Goal: Task Accomplishment & Management: Use online tool/utility

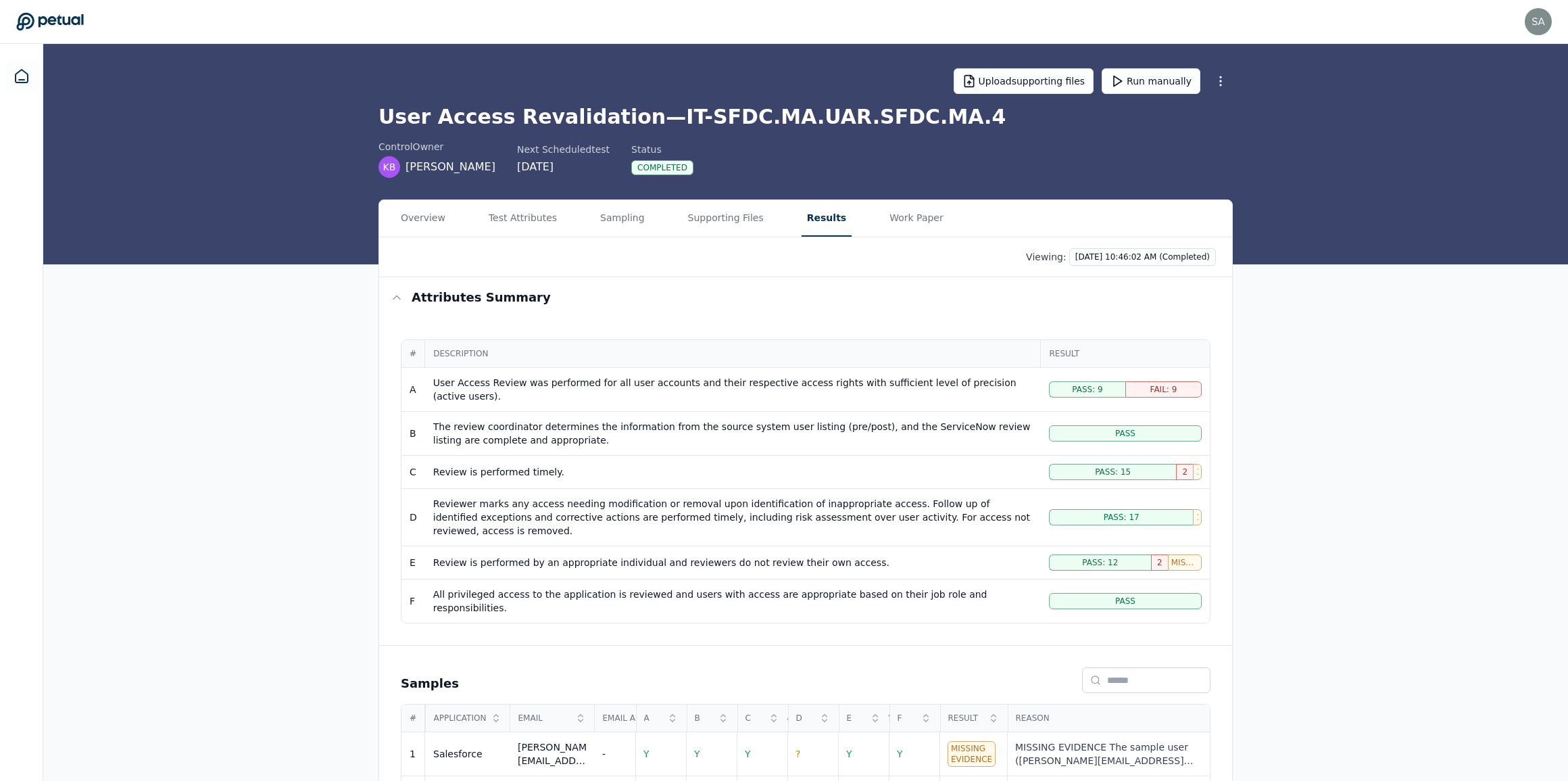
scroll to position [122, 0]
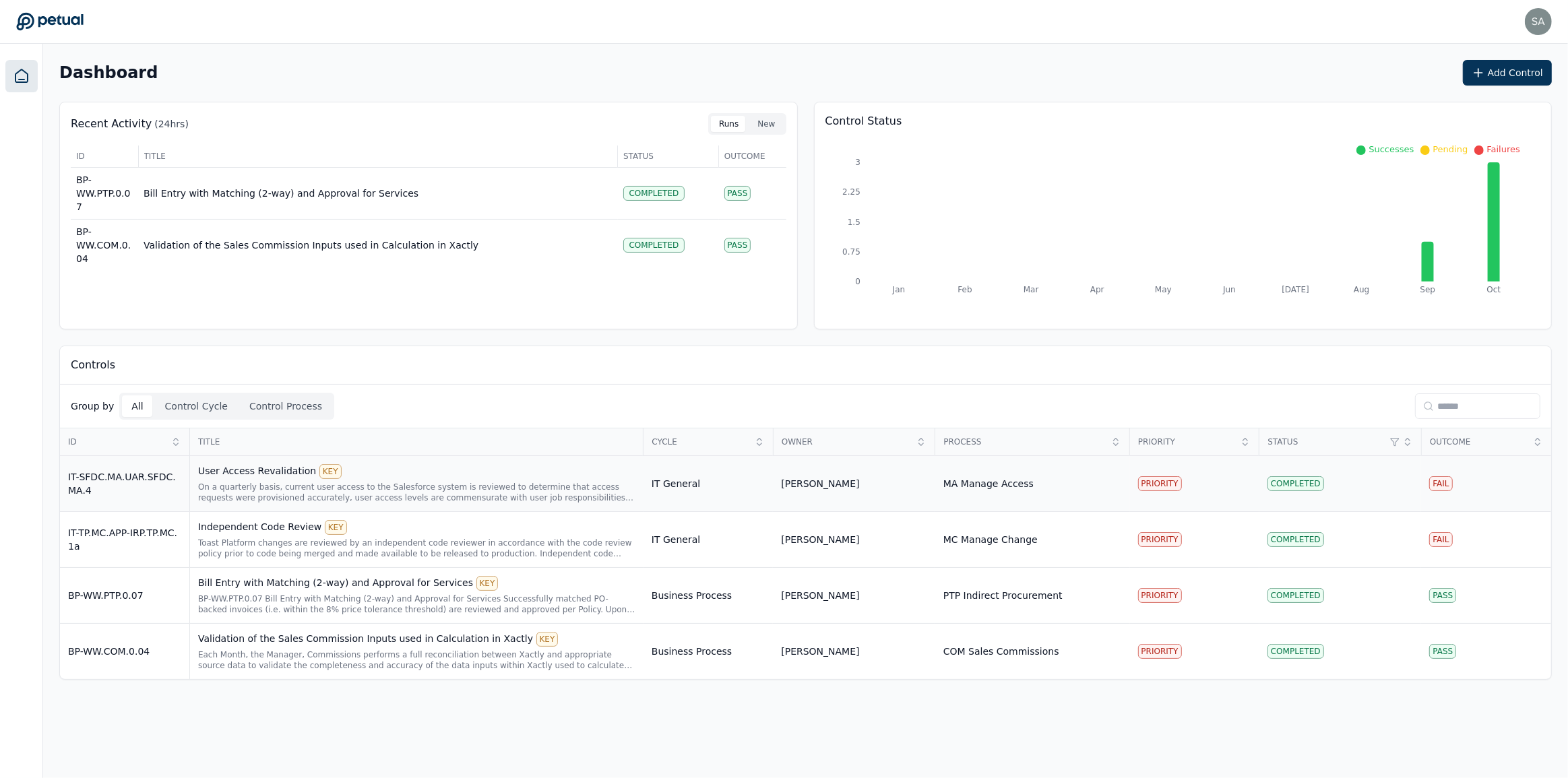
click at [301, 492] on div "On a quarterly basis, current user access to the Salesforce system is reviewed …" at bounding box center [416, 492] width 437 height 21
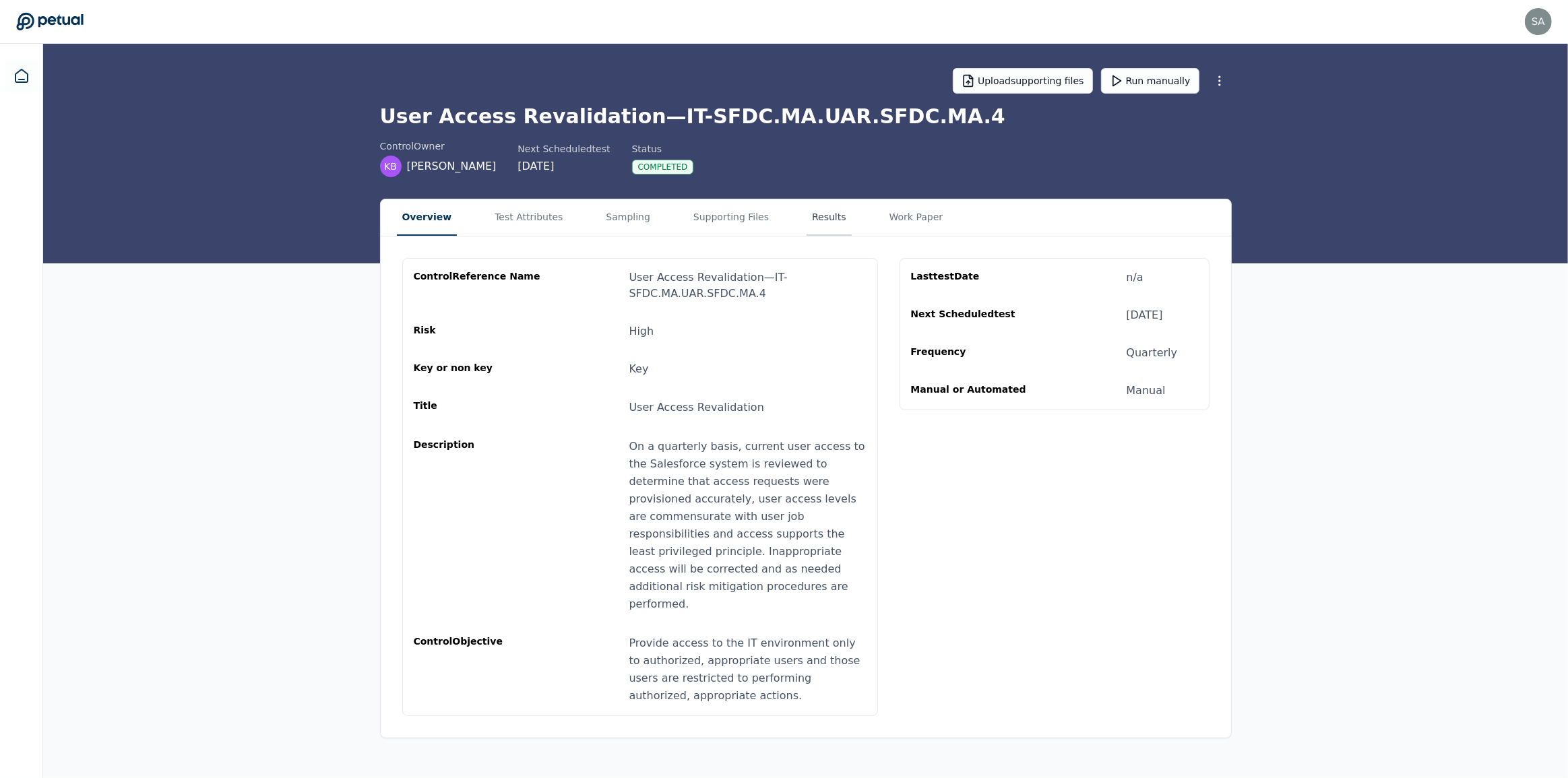
click at [807, 212] on button "Results" at bounding box center [829, 218] width 45 height 36
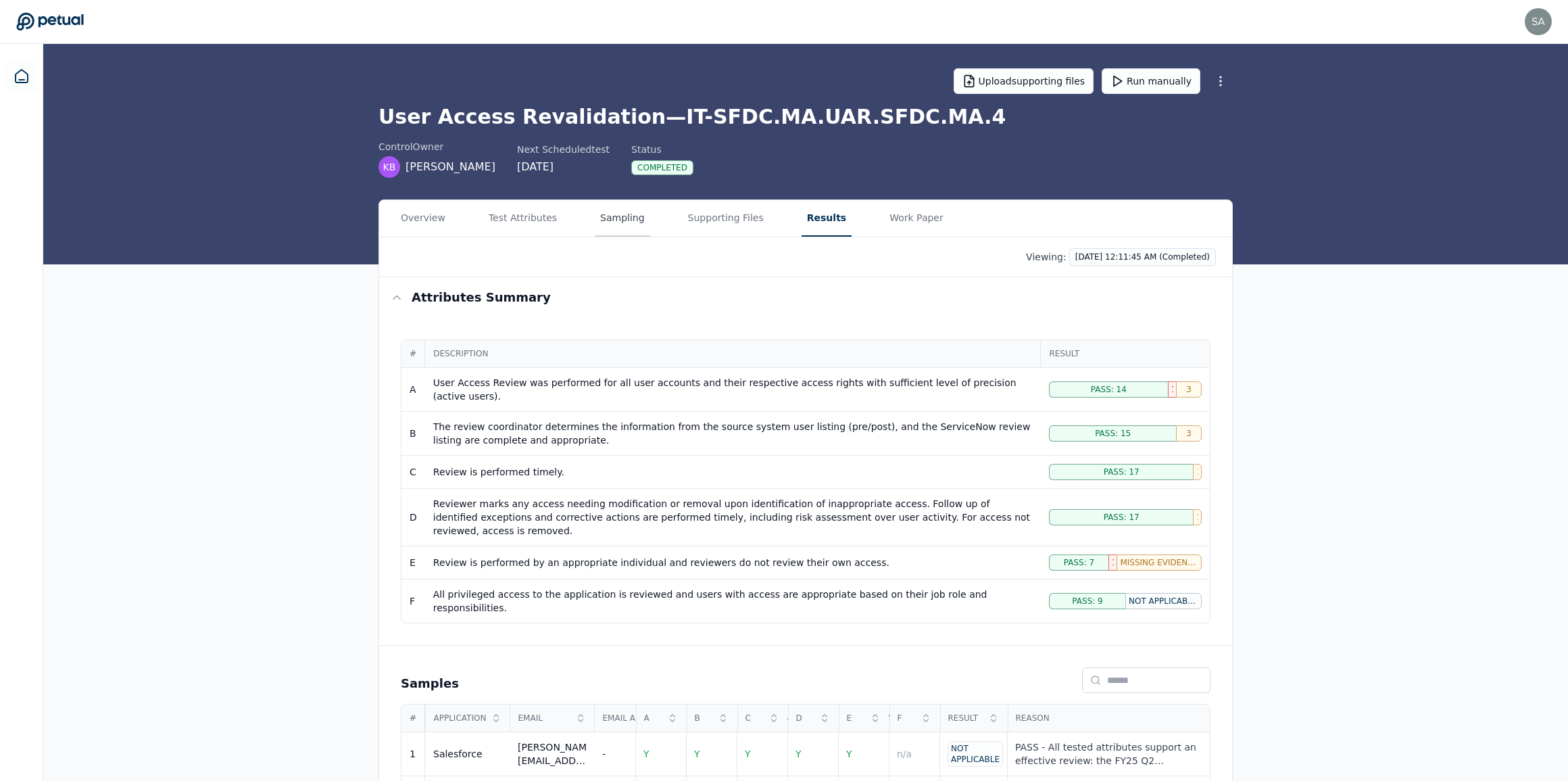
click at [604, 219] on button "Sampling" at bounding box center [622, 218] width 55 height 36
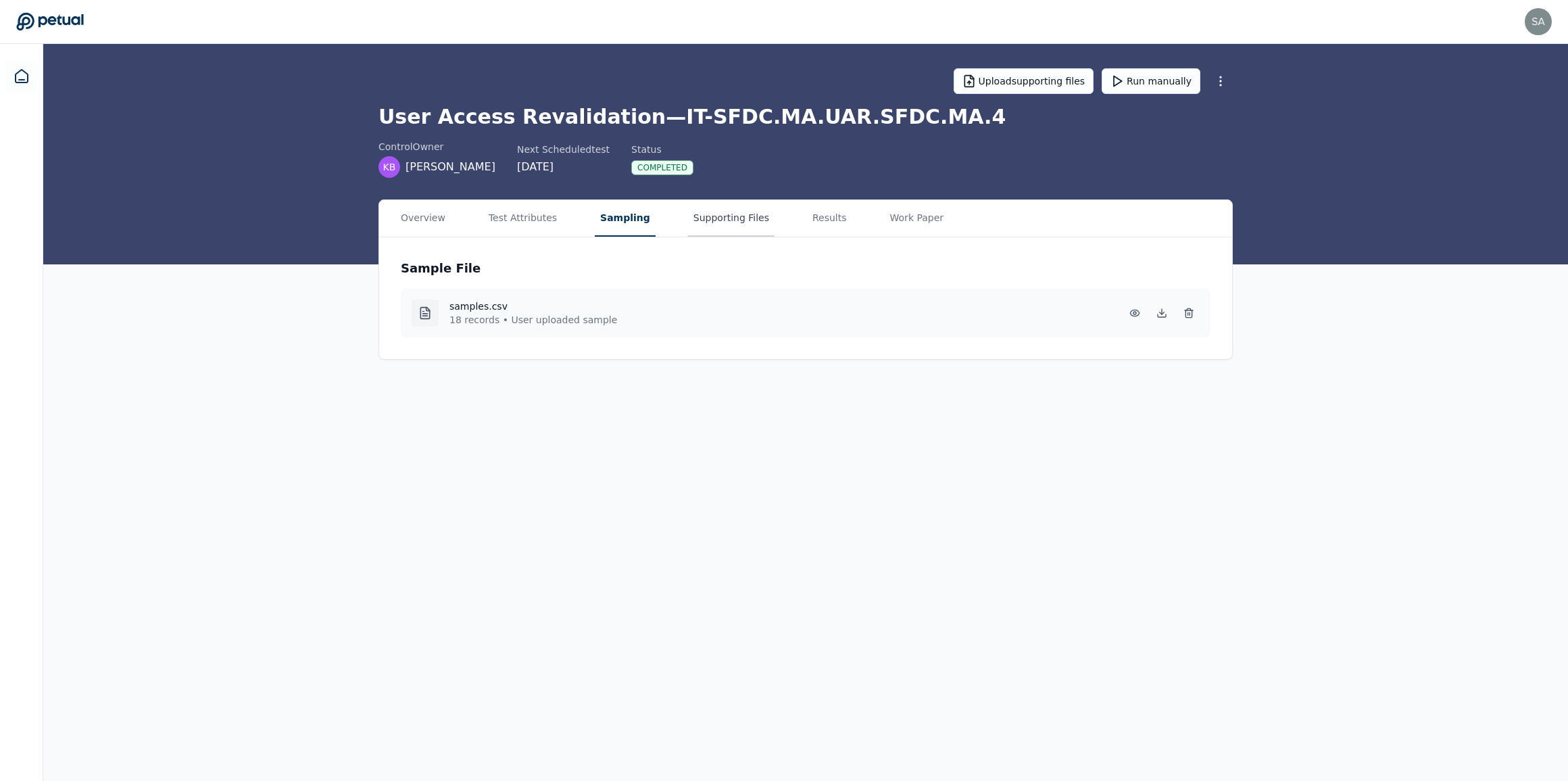
click at [710, 218] on button "Supporting Files" at bounding box center [731, 218] width 87 height 36
click at [605, 217] on button "Sampling" at bounding box center [625, 218] width 61 height 36
click at [1164, 310] on icon at bounding box center [1164, 312] width 0 height 6
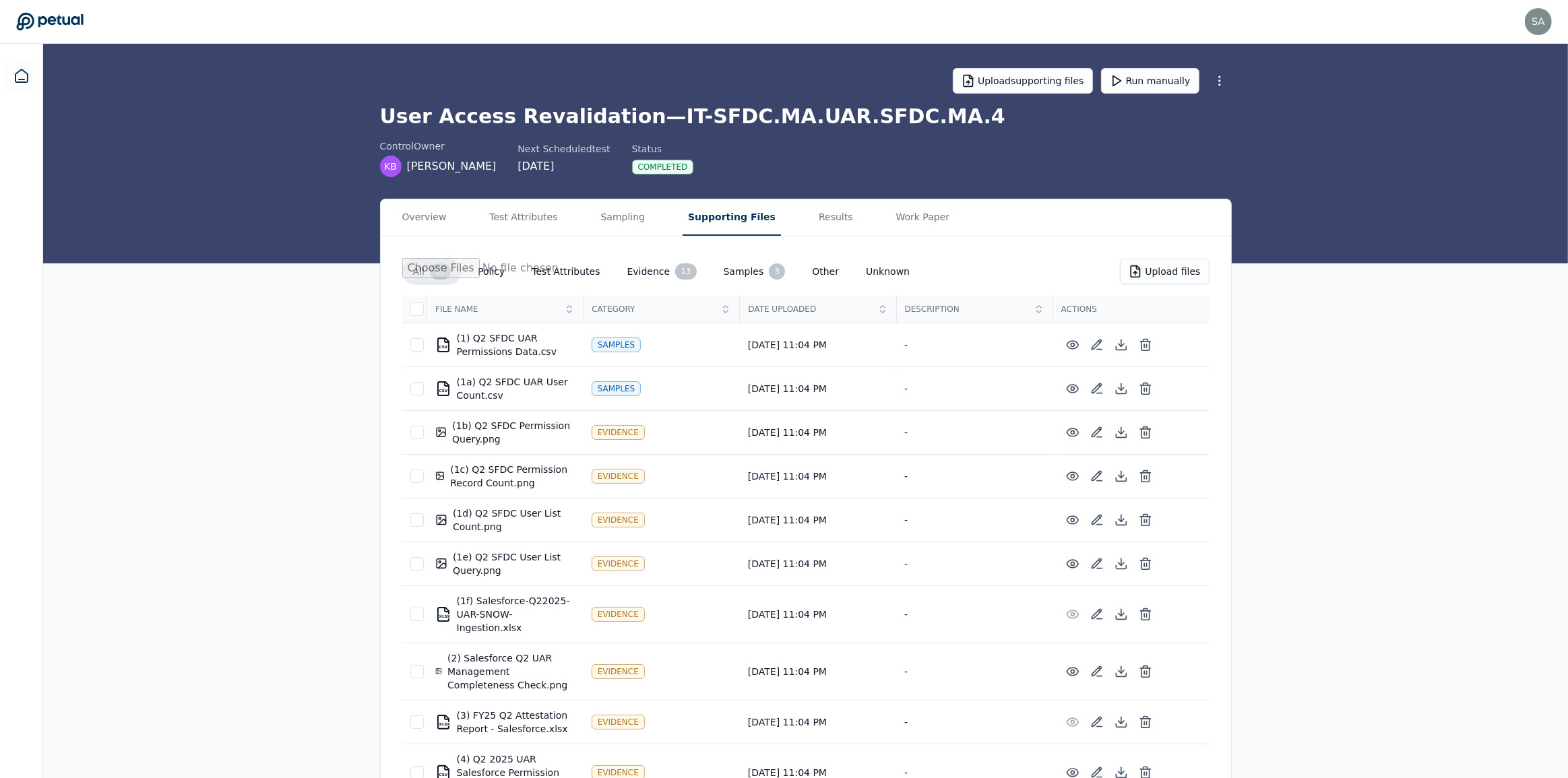
click at [711, 216] on button "Supporting Files" at bounding box center [731, 218] width 98 height 36
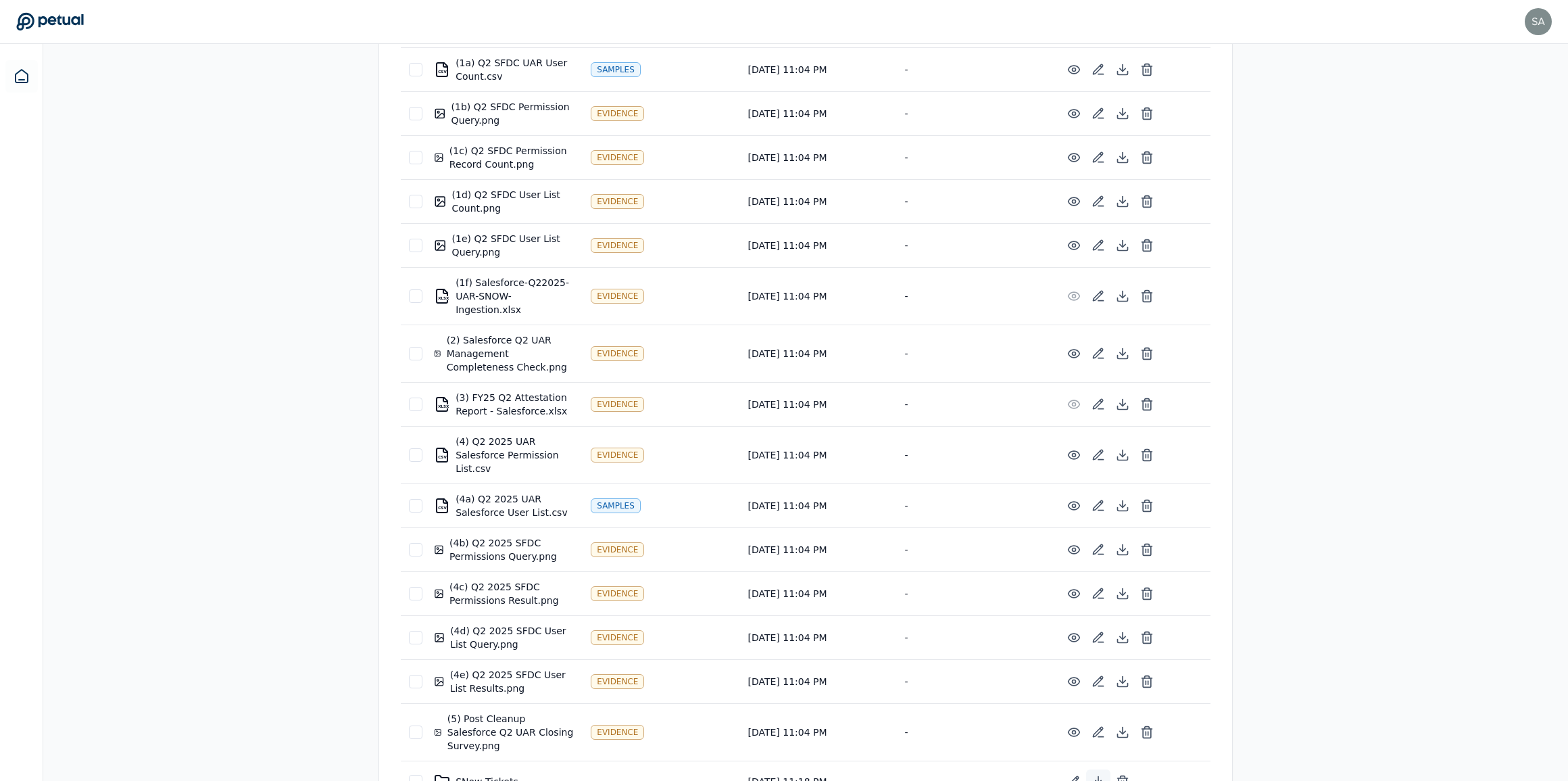
click at [1101, 775] on icon at bounding box center [1098, 782] width 13 height 13
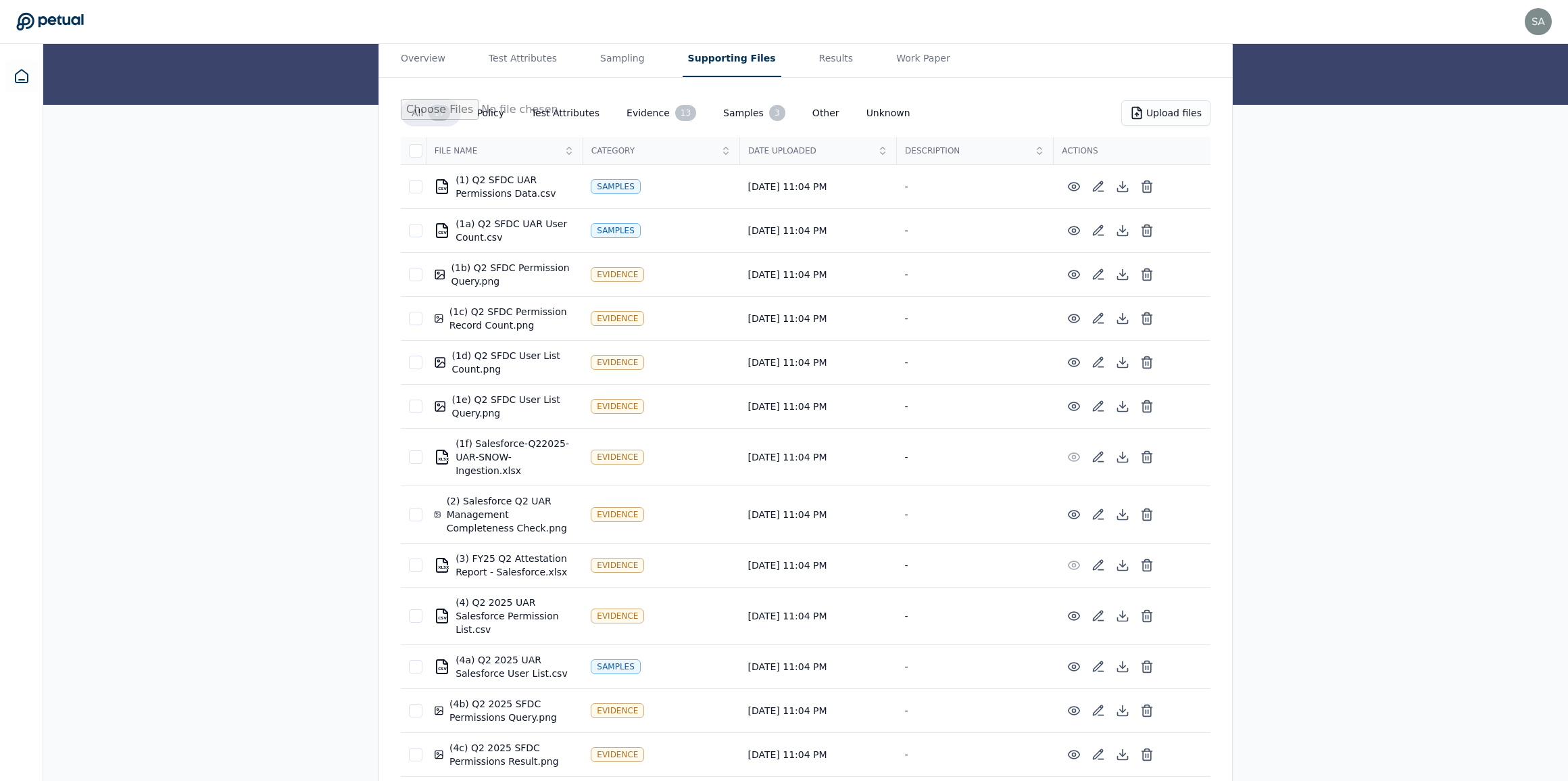
scroll to position [74, 0]
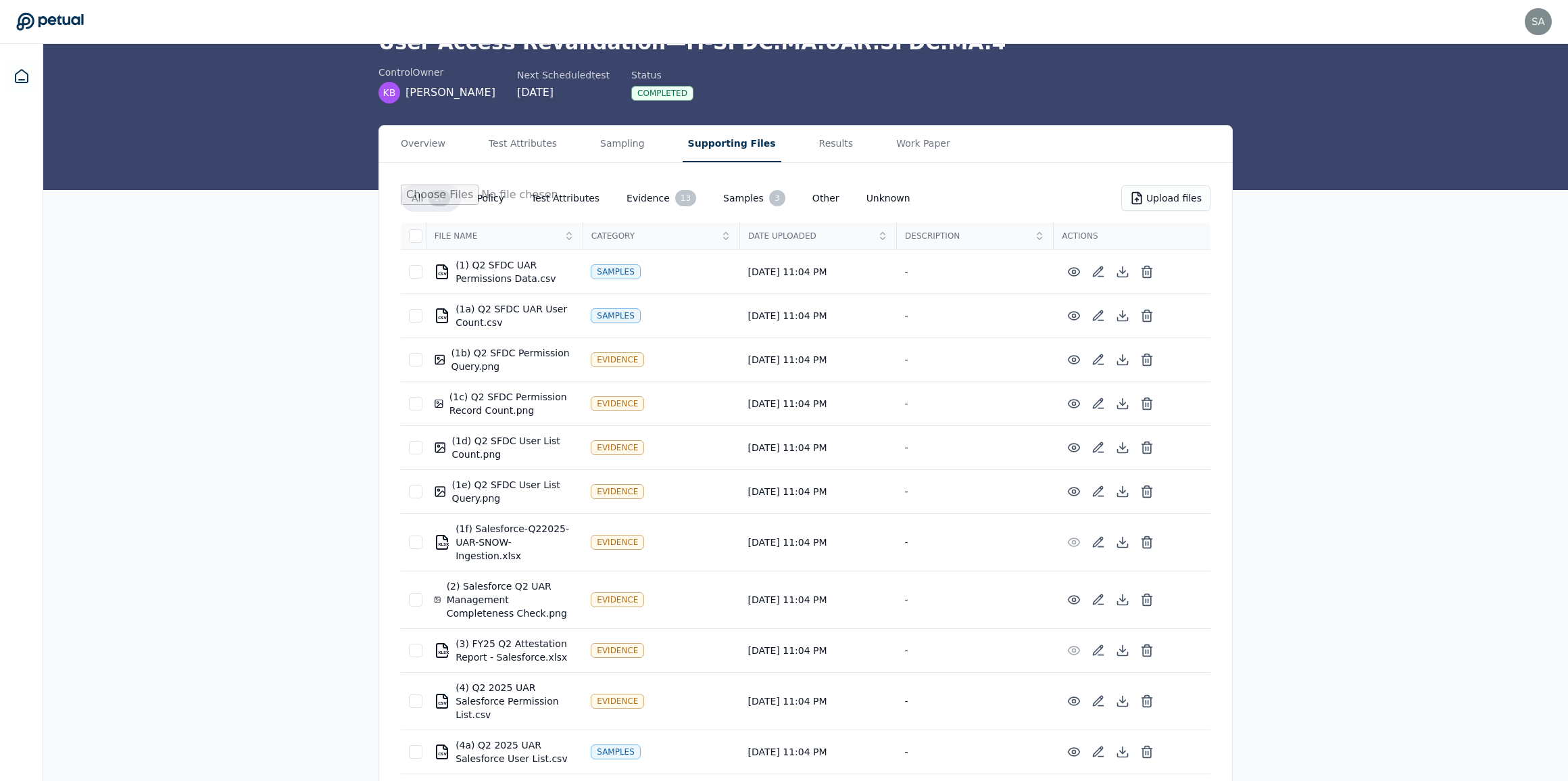
click at [1467, 298] on div "Overview Test Attributes Sampling Supporting Files Results Work Paper All 17 Po…" at bounding box center [806, 597] width 1525 height 946
click at [1352, 305] on div "Overview Test Attributes Sampling Supporting Files Results Work Paper All 17 Po…" at bounding box center [806, 597] width 1525 height 946
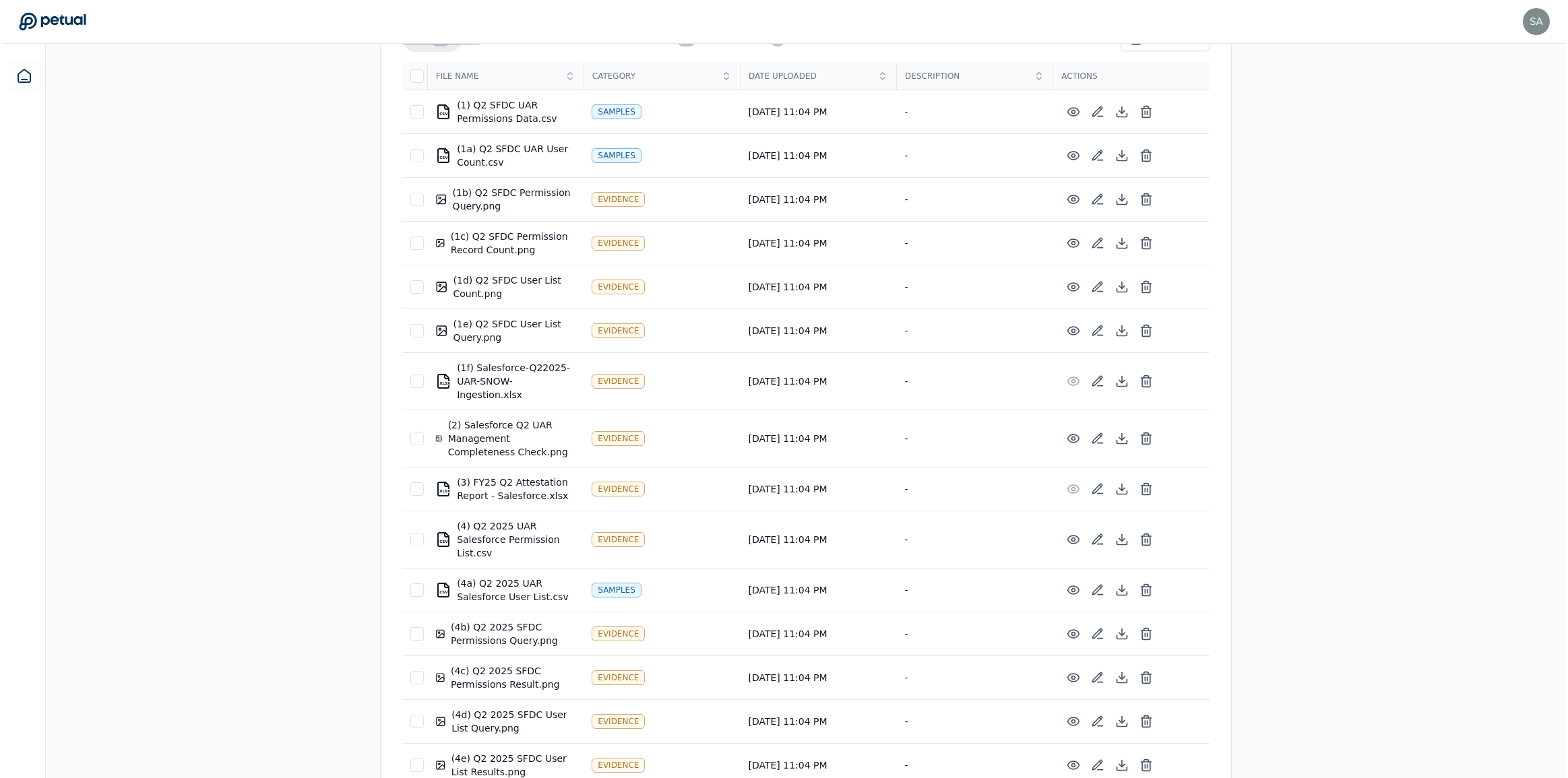
scroll to position [319, 0]
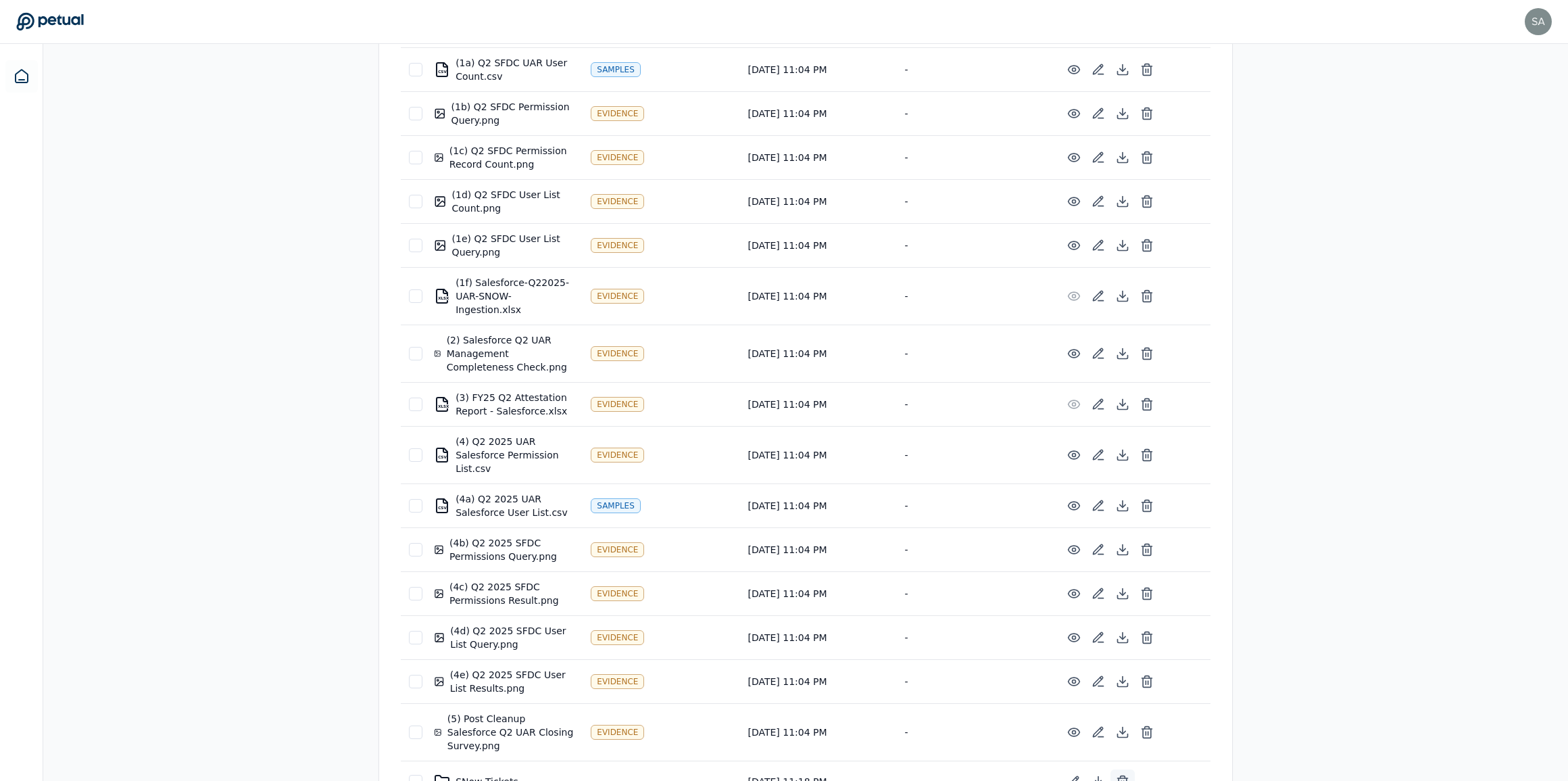
click at [1123, 780] on line at bounding box center [1123, 783] width 0 height 3
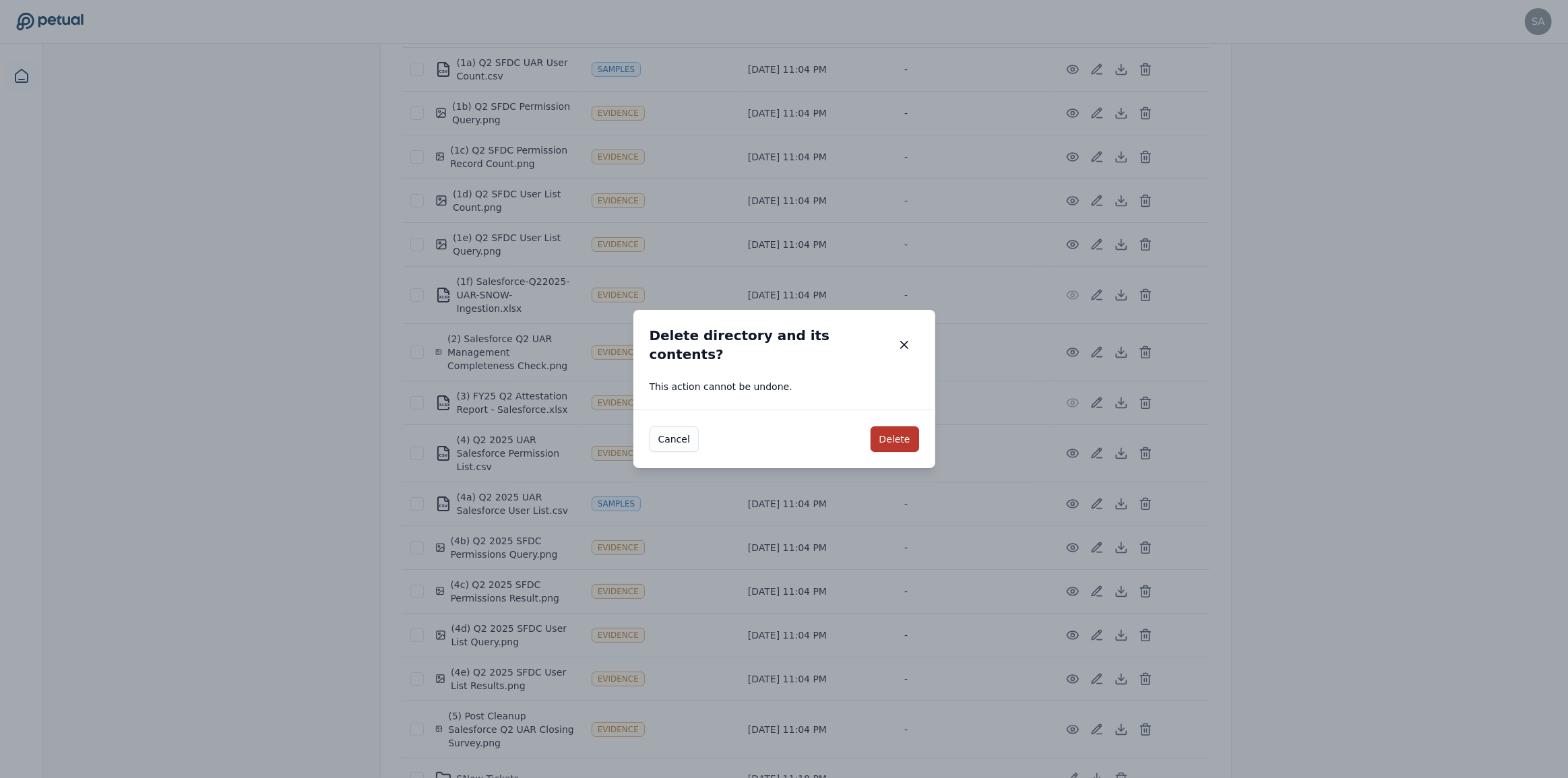
click at [898, 431] on button "Delete" at bounding box center [894, 438] width 49 height 26
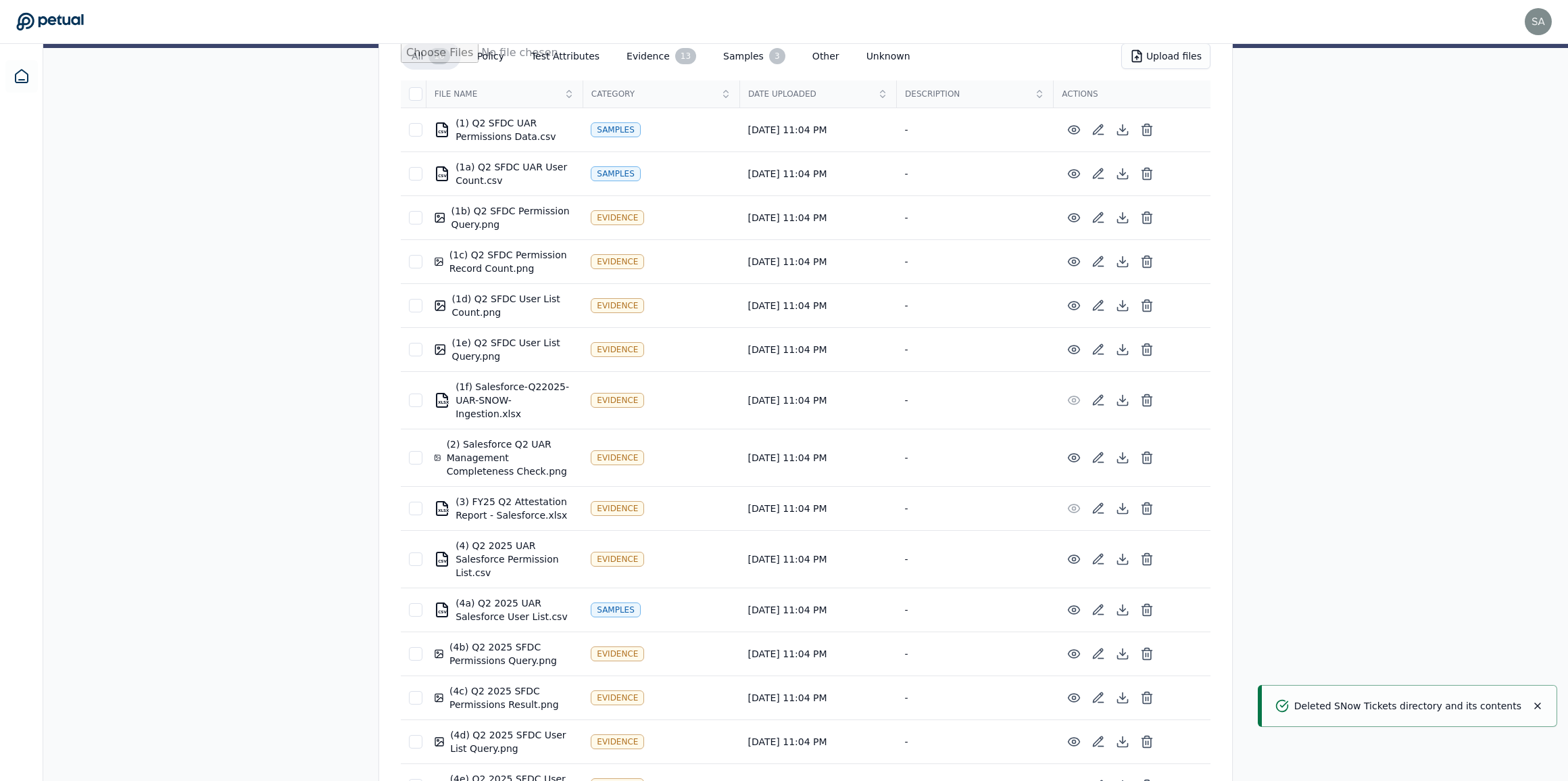
scroll to position [0, 0]
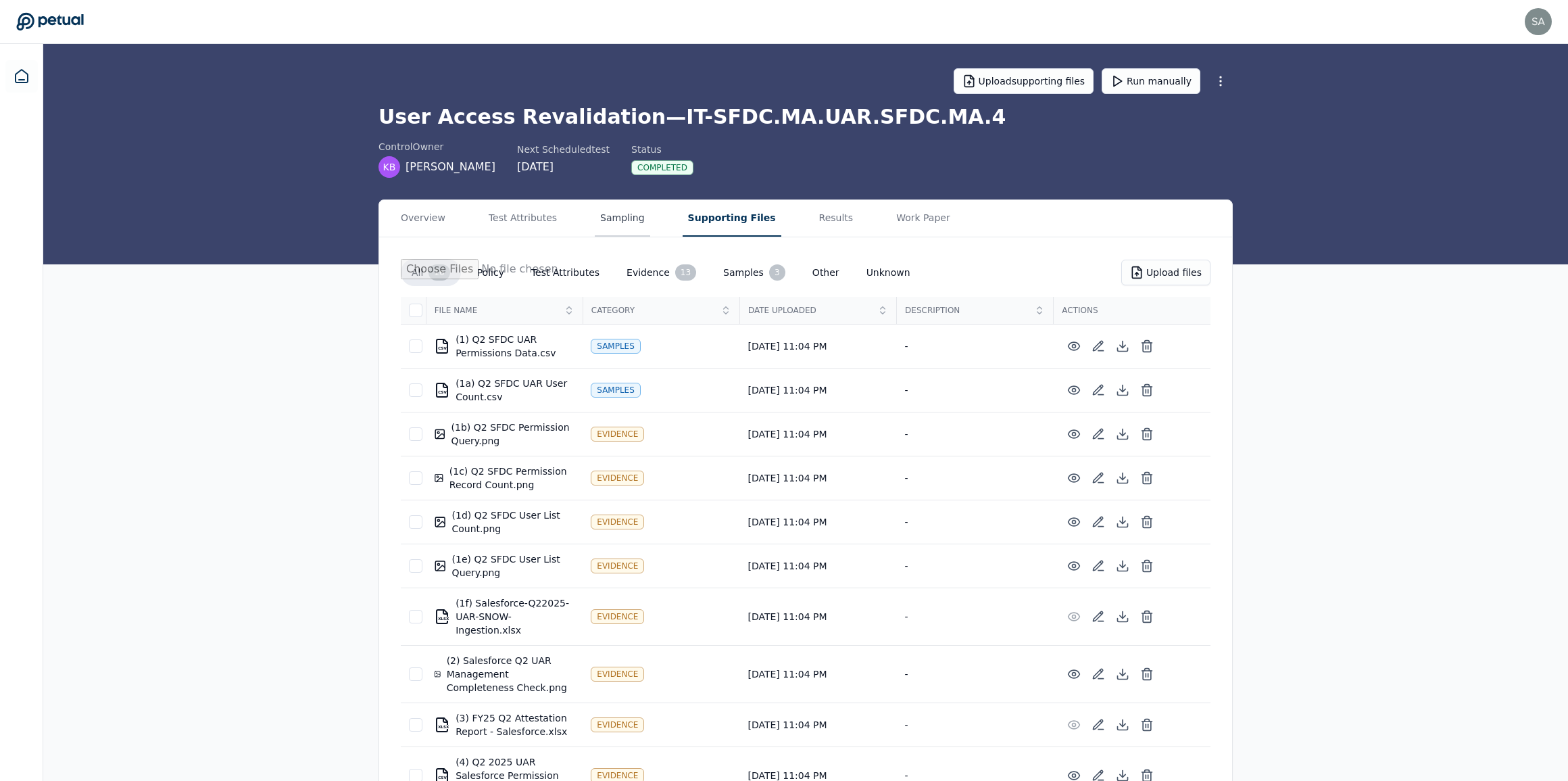
click at [609, 220] on button "Sampling" at bounding box center [622, 218] width 55 height 36
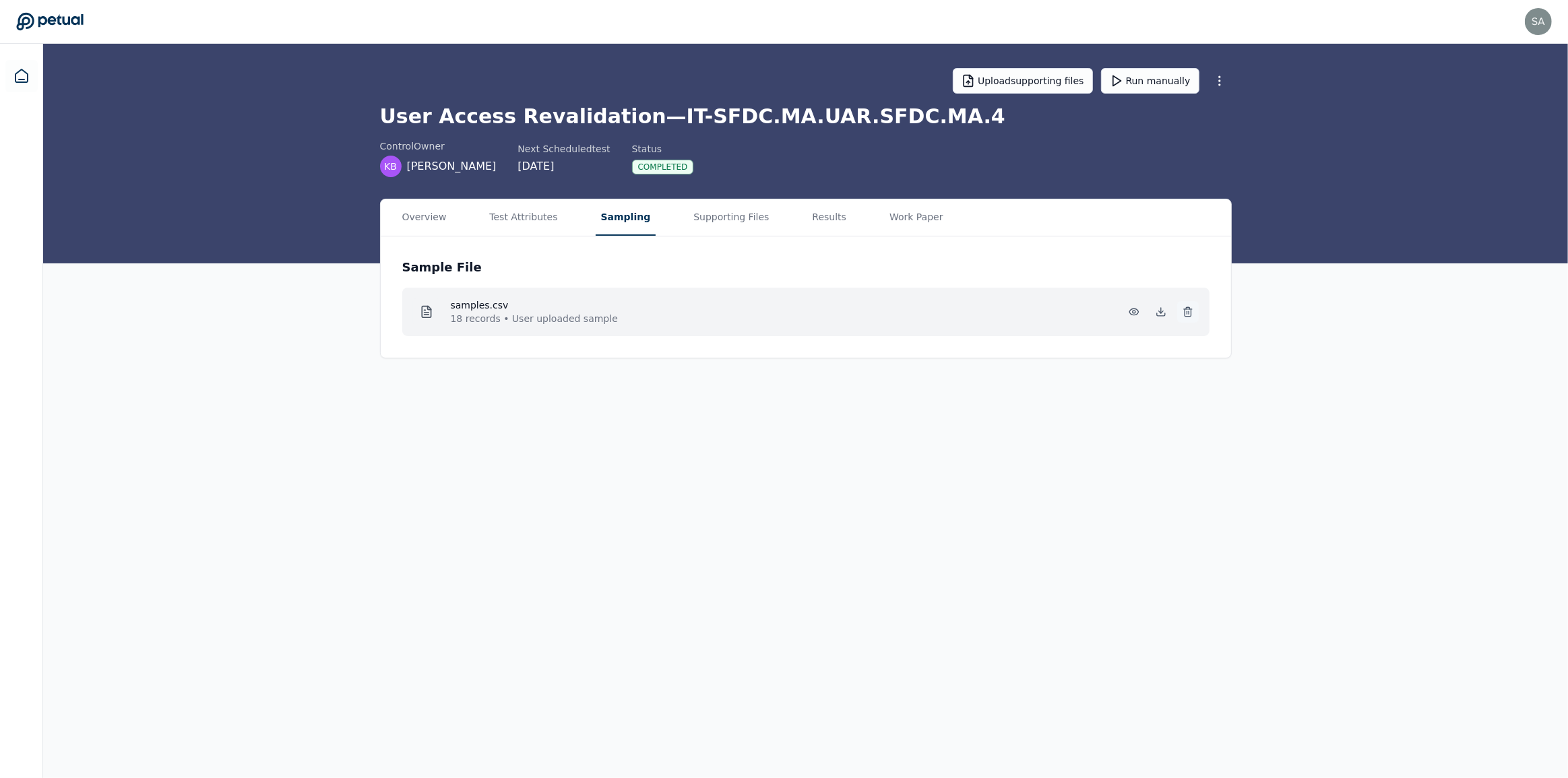
click at [1183, 313] on icon at bounding box center [1187, 312] width 11 height 11
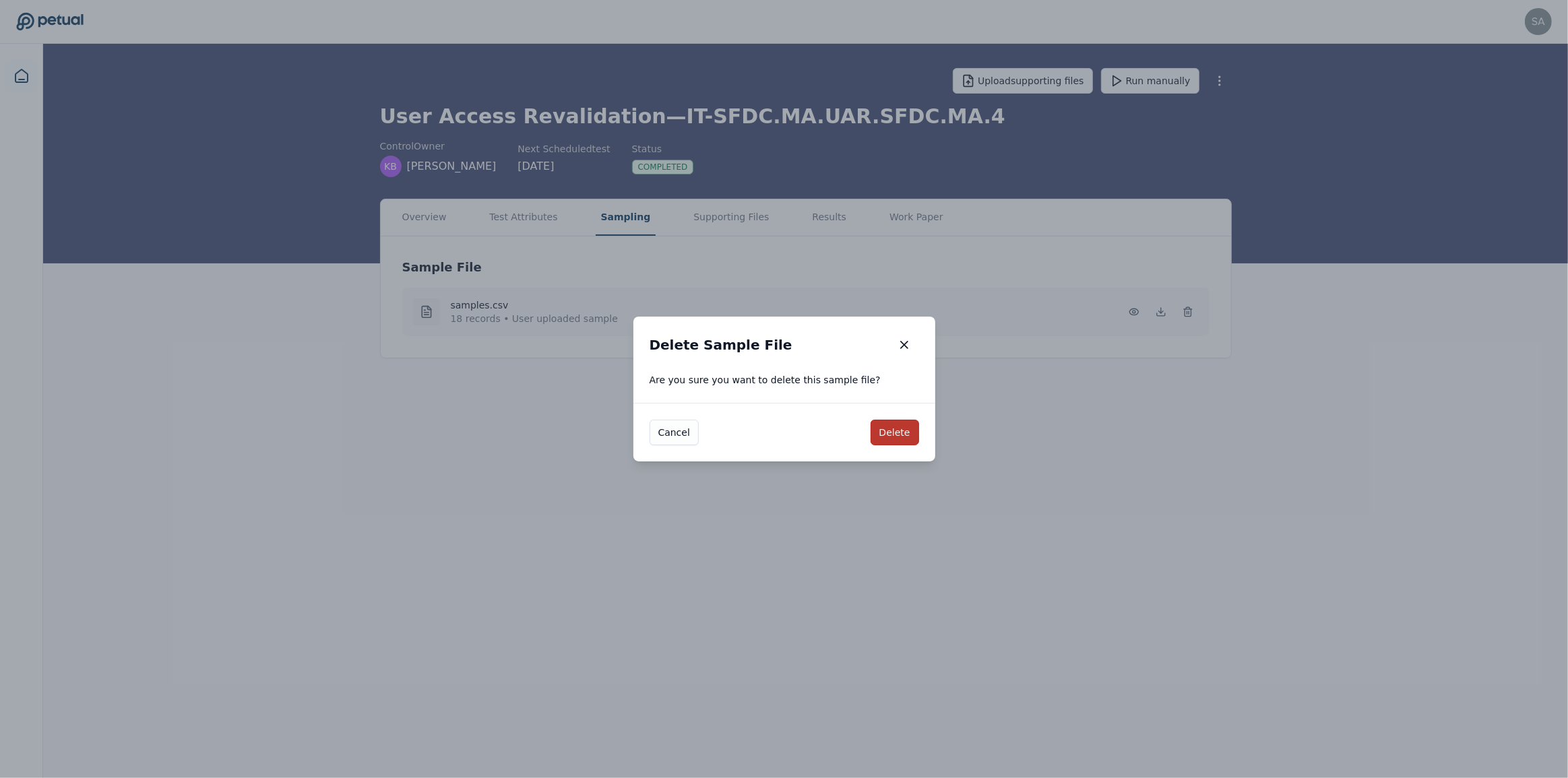
click at [896, 431] on button "Delete" at bounding box center [894, 432] width 49 height 26
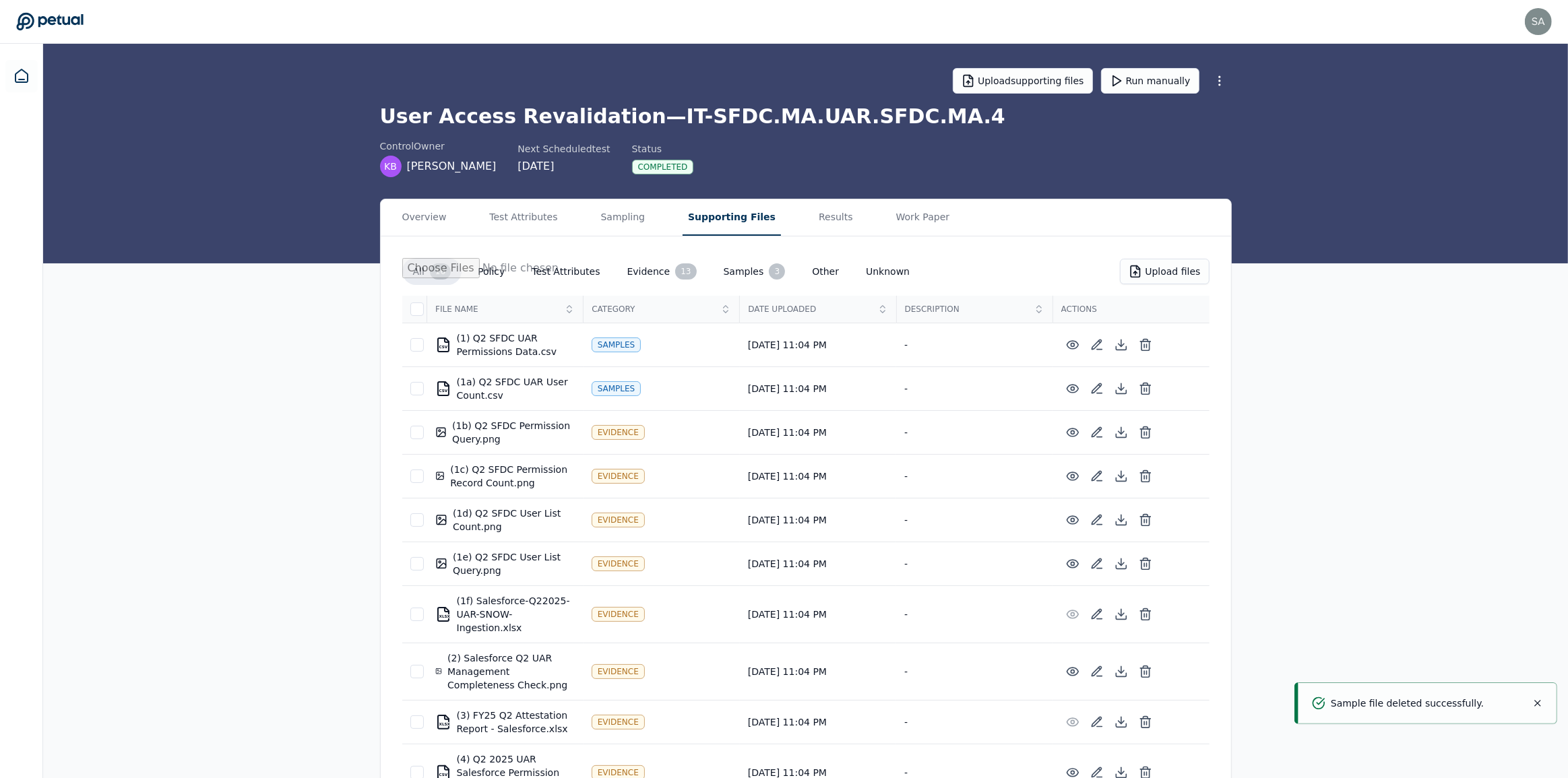
click at [709, 209] on button "Supporting Files" at bounding box center [731, 218] width 98 height 36
click at [615, 223] on button "Sampling" at bounding box center [620, 218] width 55 height 36
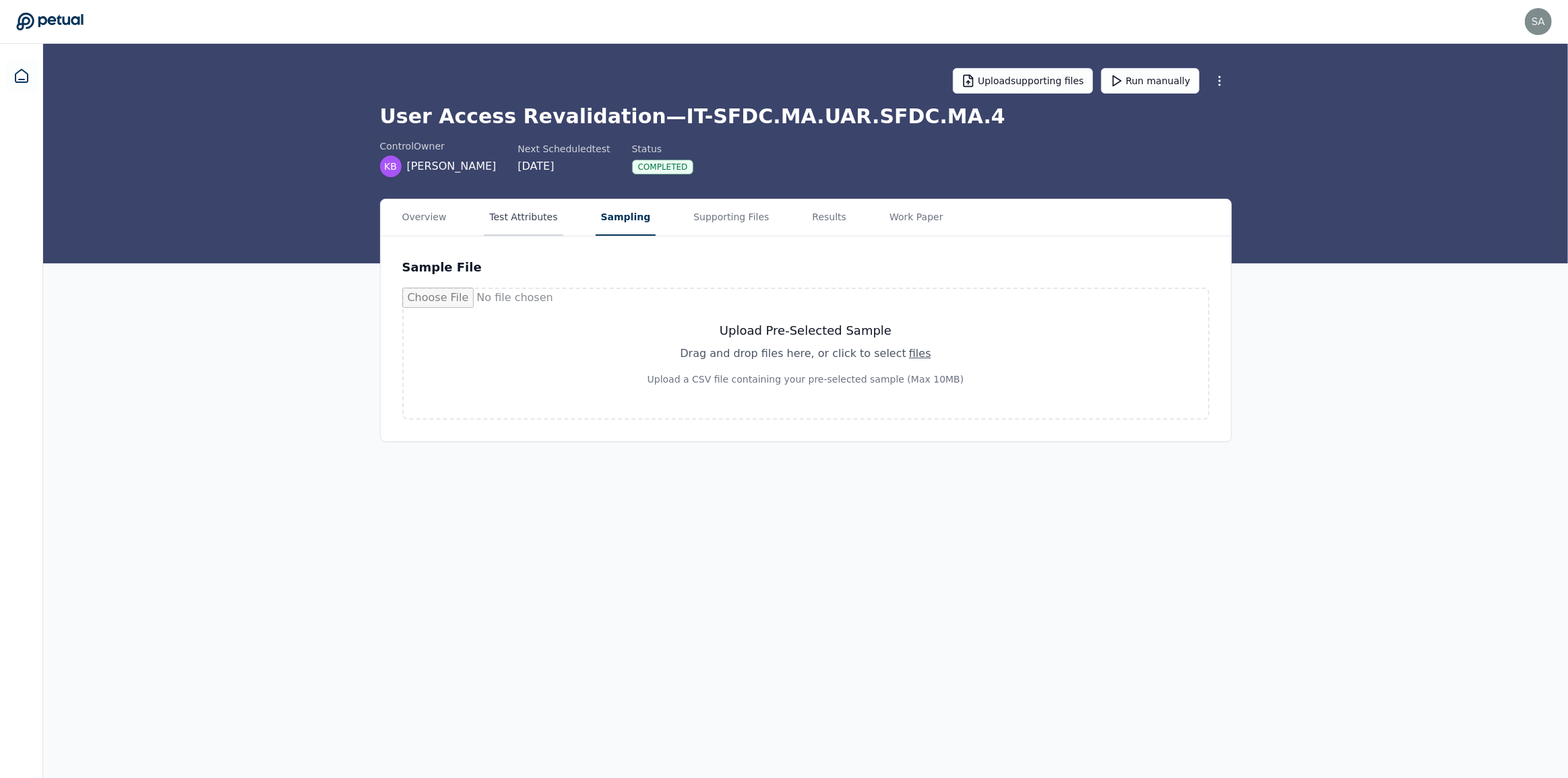
click at [495, 219] on button "Test Attributes" at bounding box center [523, 218] width 79 height 36
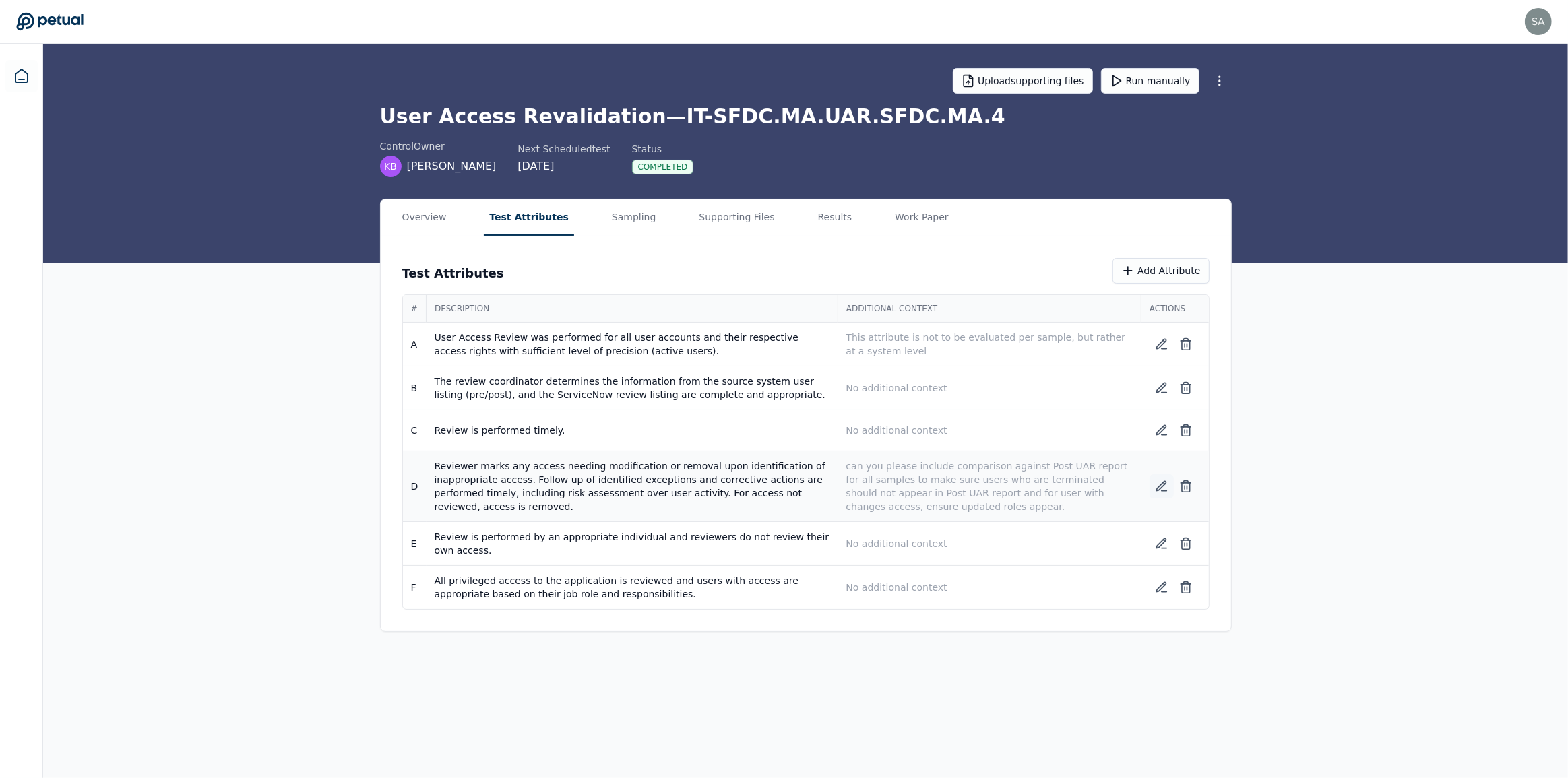
click at [1162, 485] on icon at bounding box center [1161, 485] width 9 height 9
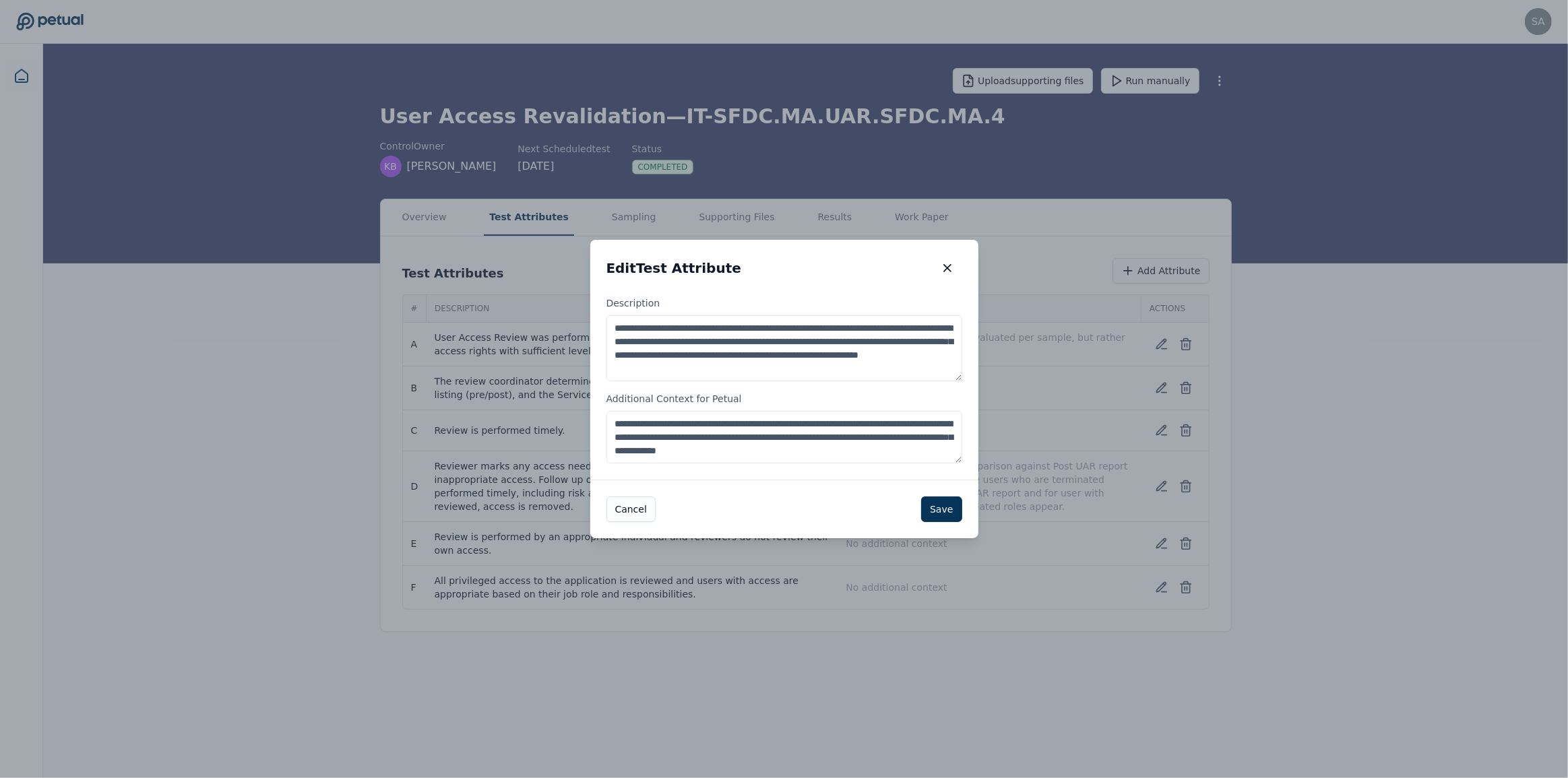
click at [699, 435] on textarea "**********" at bounding box center [785, 438] width 356 height 53
type textarea "**********"
click at [927, 509] on button "Save" at bounding box center [941, 509] width 40 height 26
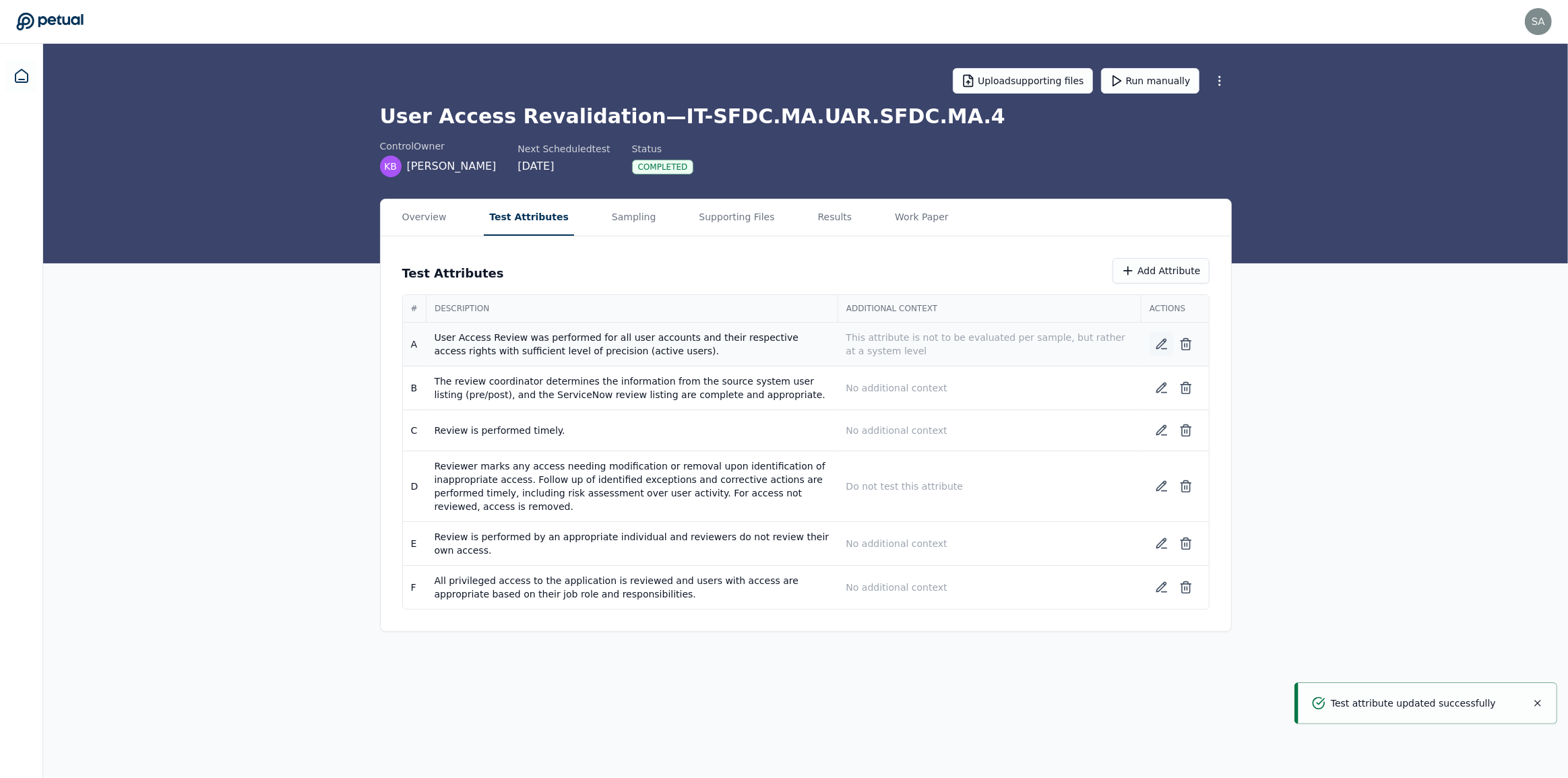
click at [1164, 340] on icon at bounding box center [1164, 341] width 2 height 2
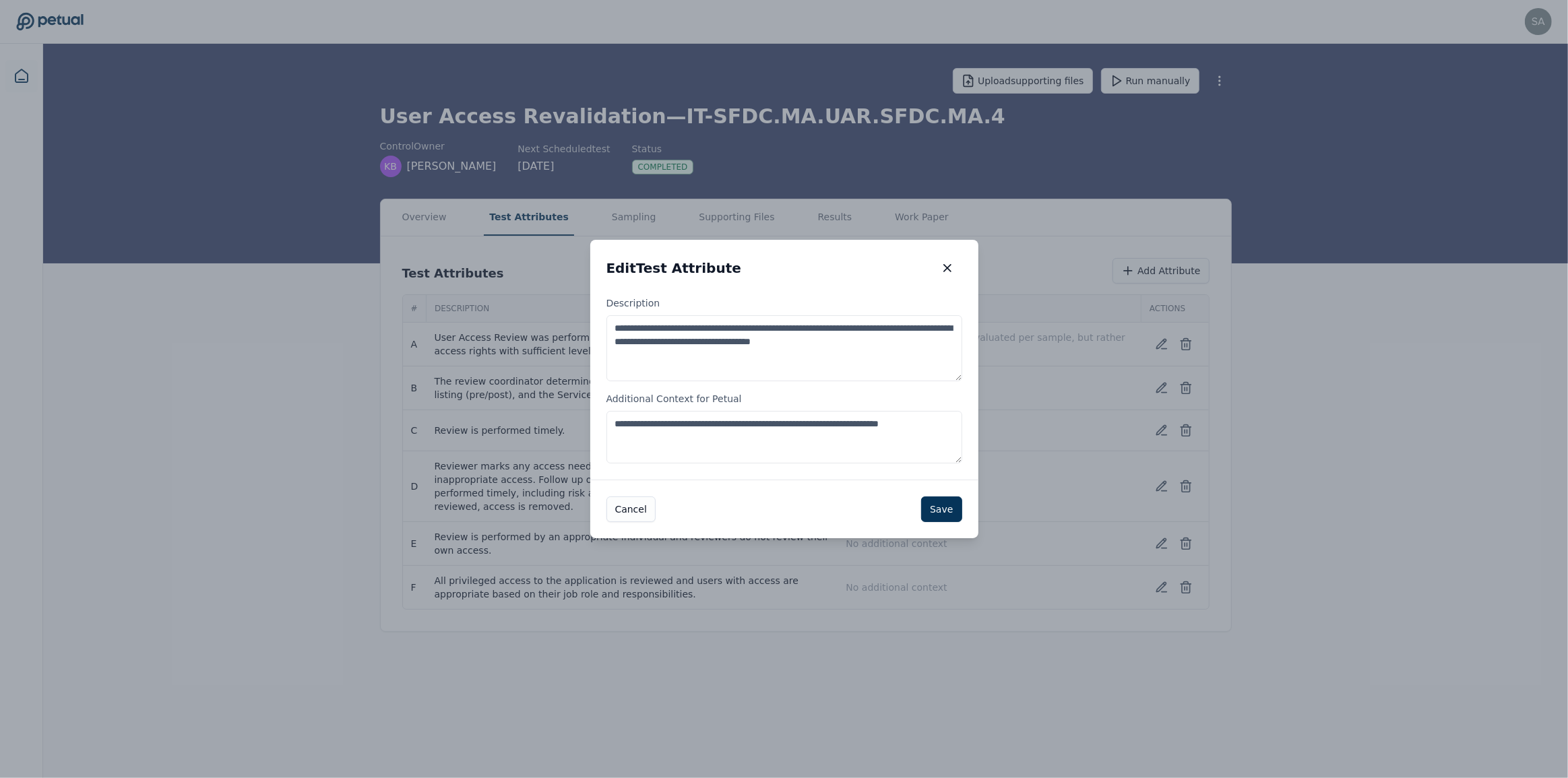
click at [806, 424] on textarea "**********" at bounding box center [785, 438] width 356 height 53
click at [943, 504] on button "Save" at bounding box center [941, 509] width 40 height 26
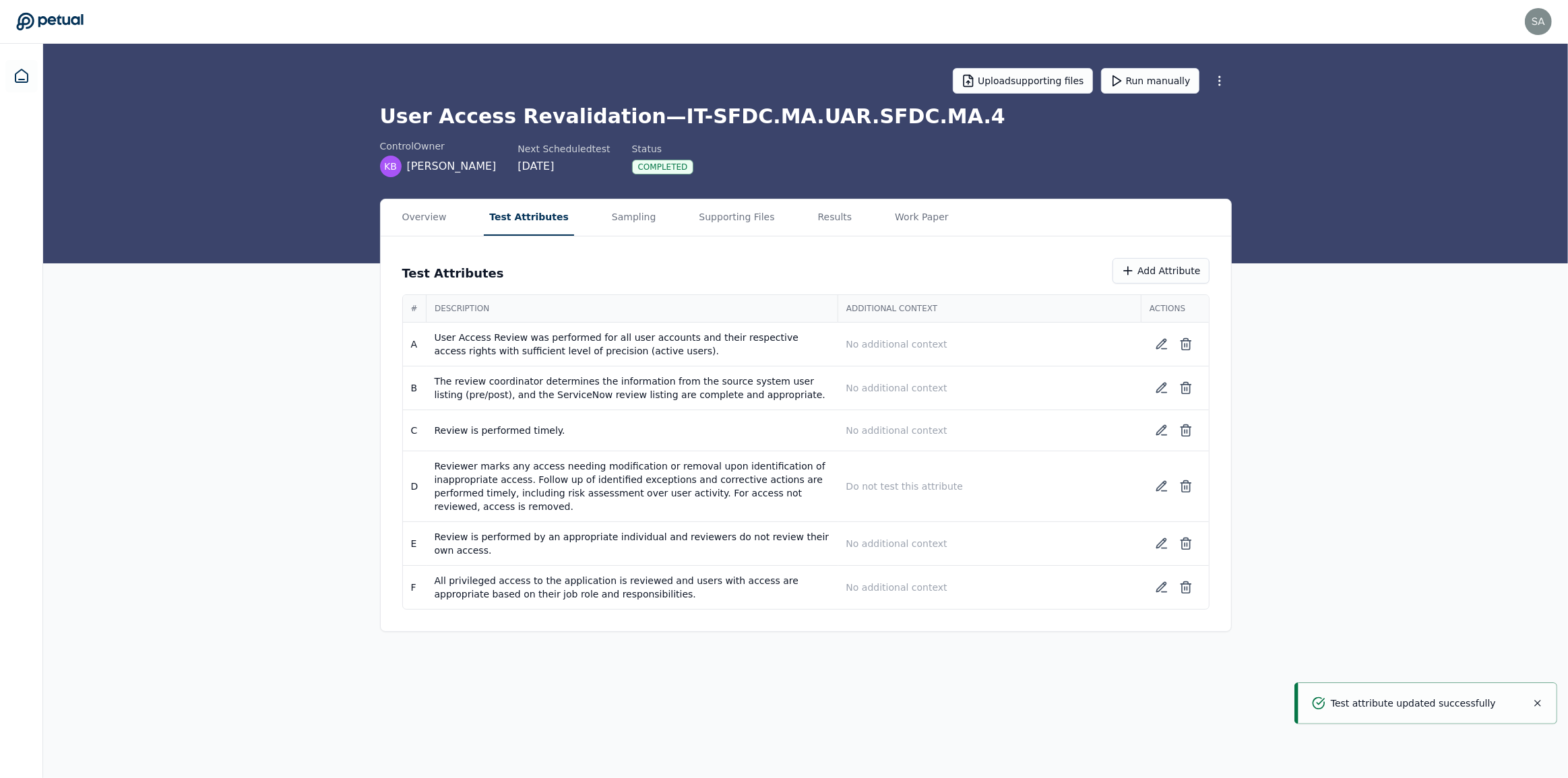
click at [1015, 667] on main "Upload supporting files Run manually User Access Revalidation — IT-SFDC.MA.UAR.…" at bounding box center [805, 410] width 1525 height 734
click at [728, 213] on button "Supporting Files" at bounding box center [736, 218] width 87 height 36
click at [496, 215] on button "Test Attributes" at bounding box center [529, 218] width 91 height 36
click at [1171, 78] on button "Run manually" at bounding box center [1150, 81] width 98 height 26
click at [659, 166] on div "Internal Error" at bounding box center [674, 167] width 83 height 15
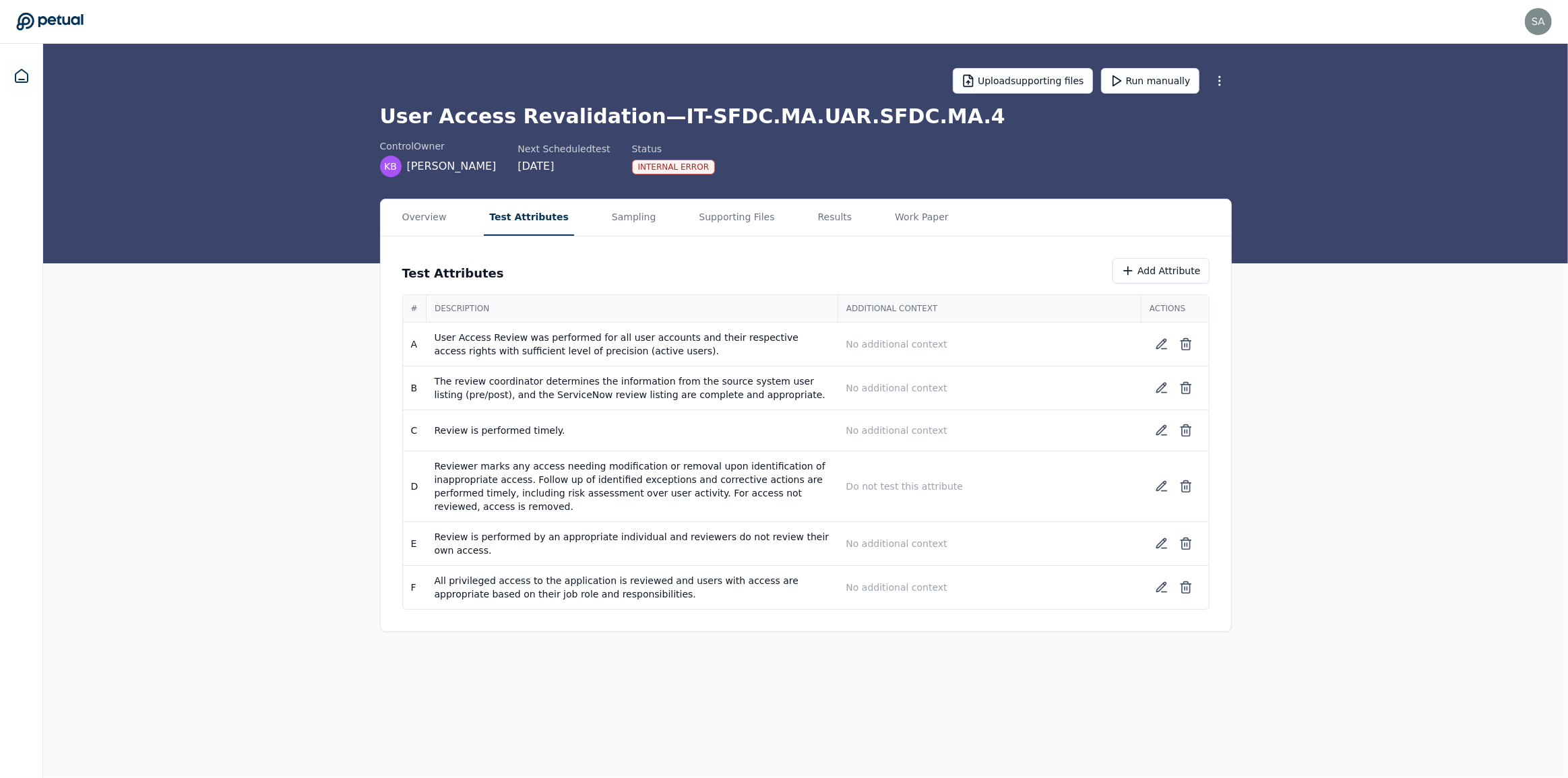
click at [824, 172] on div "control Owner KB [PERSON_NAME] Next Scheduled test [DATE] Status Internal Error" at bounding box center [805, 158] width 852 height 38
click at [762, 179] on div "Upload supporting files Run manually User Access Revalidation — IT-SFDC.MA.UAR.…" at bounding box center [805, 153] width 1525 height 219
click at [646, 161] on div "Internal Error" at bounding box center [674, 167] width 83 height 15
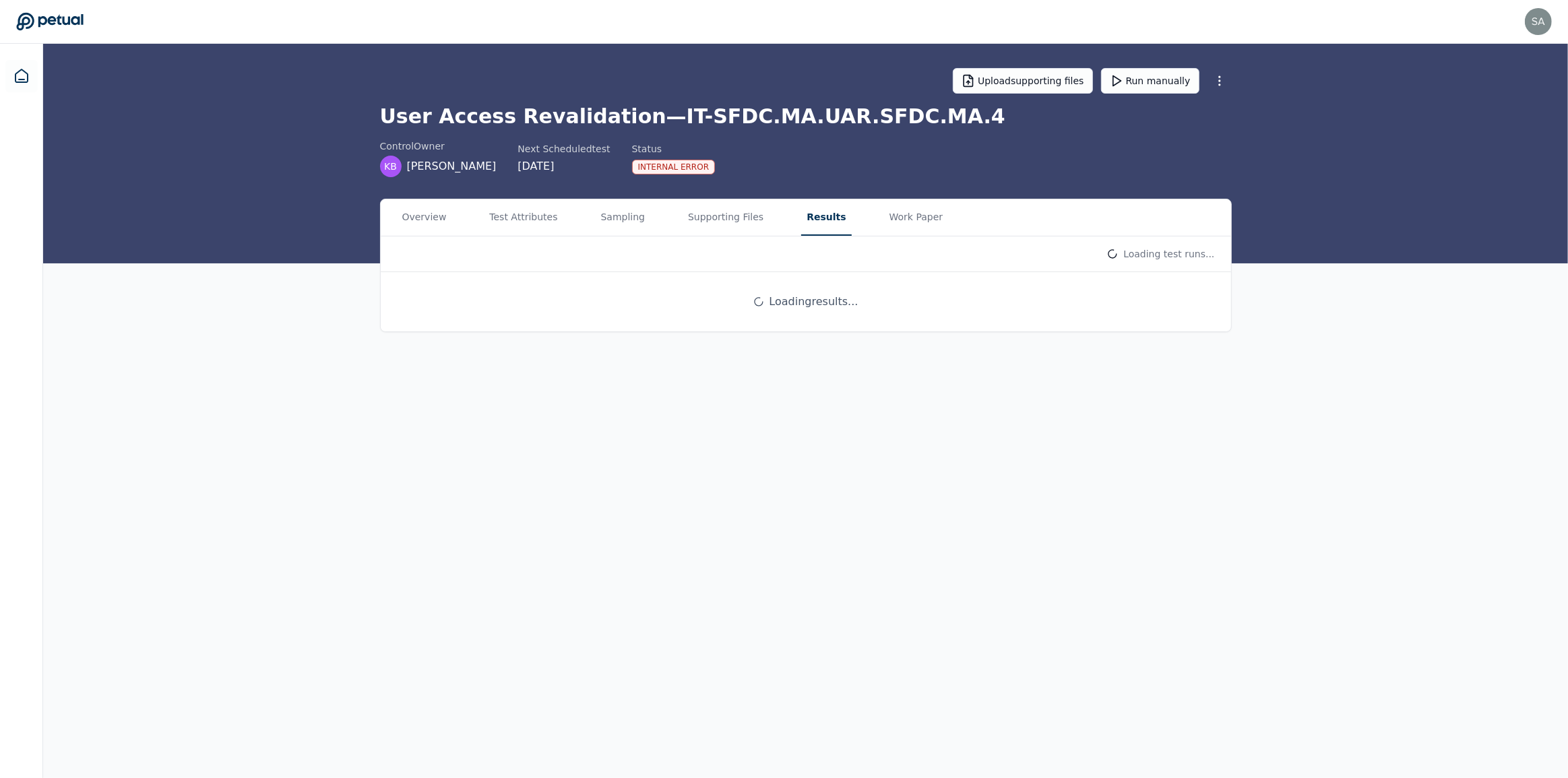
click at [814, 213] on button "Results" at bounding box center [826, 218] width 49 height 36
click at [710, 224] on button "Supporting Files" at bounding box center [725, 218] width 87 height 36
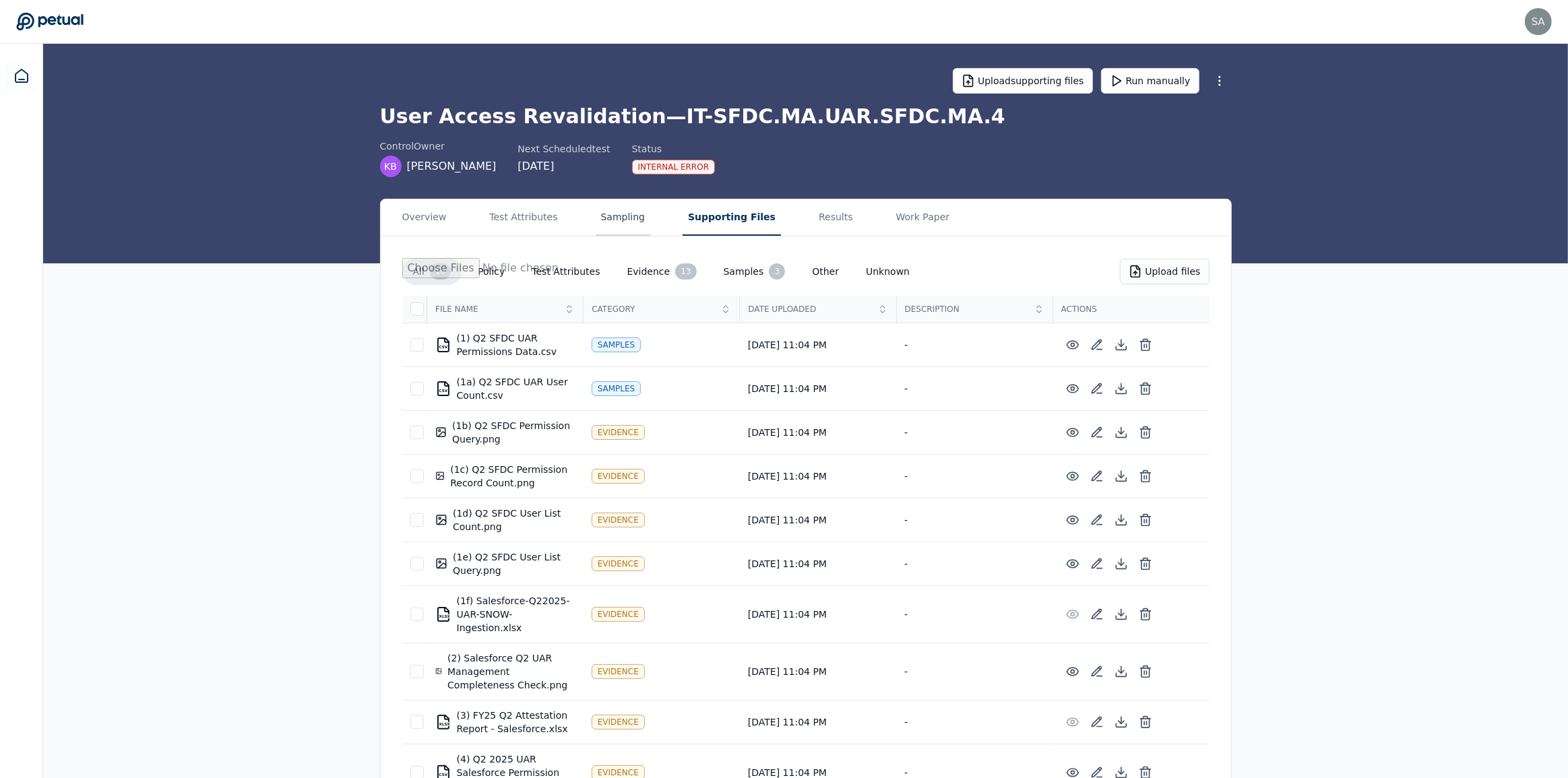
click at [608, 223] on button "Sampling" at bounding box center [623, 218] width 55 height 36
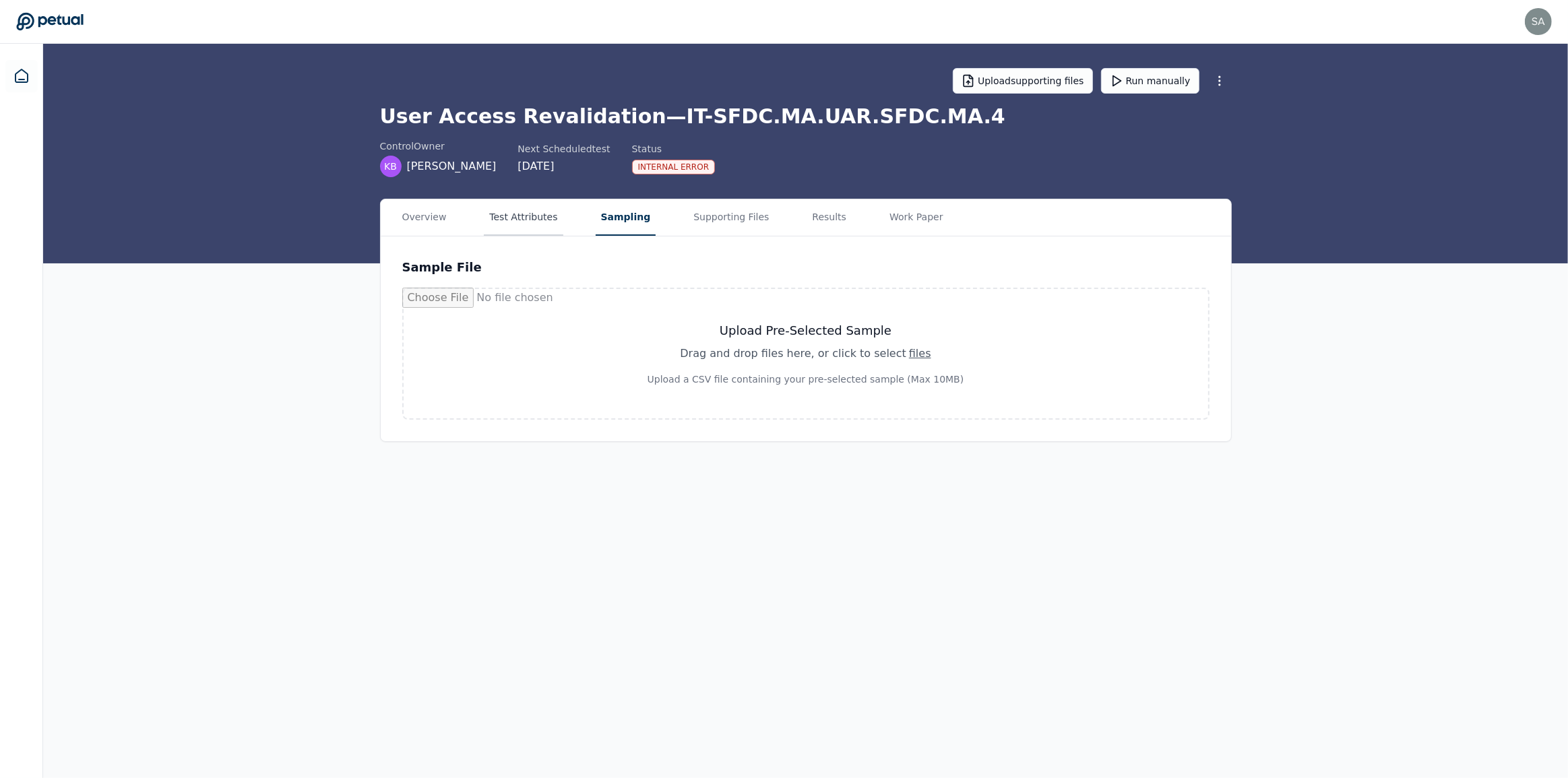
click at [533, 218] on button "Test Attributes" at bounding box center [523, 218] width 79 height 36
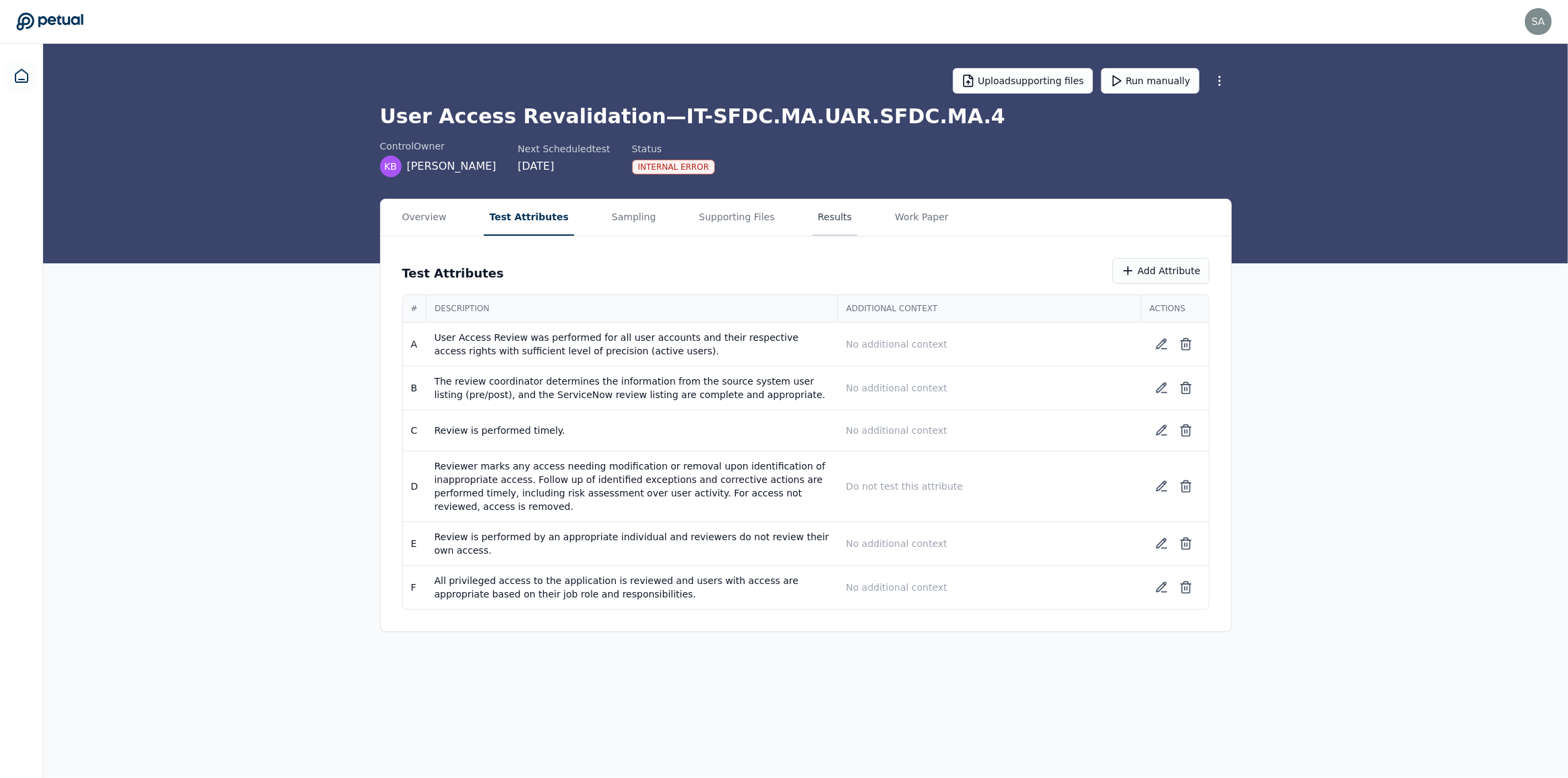
click at [813, 209] on button "Results" at bounding box center [835, 218] width 45 height 36
